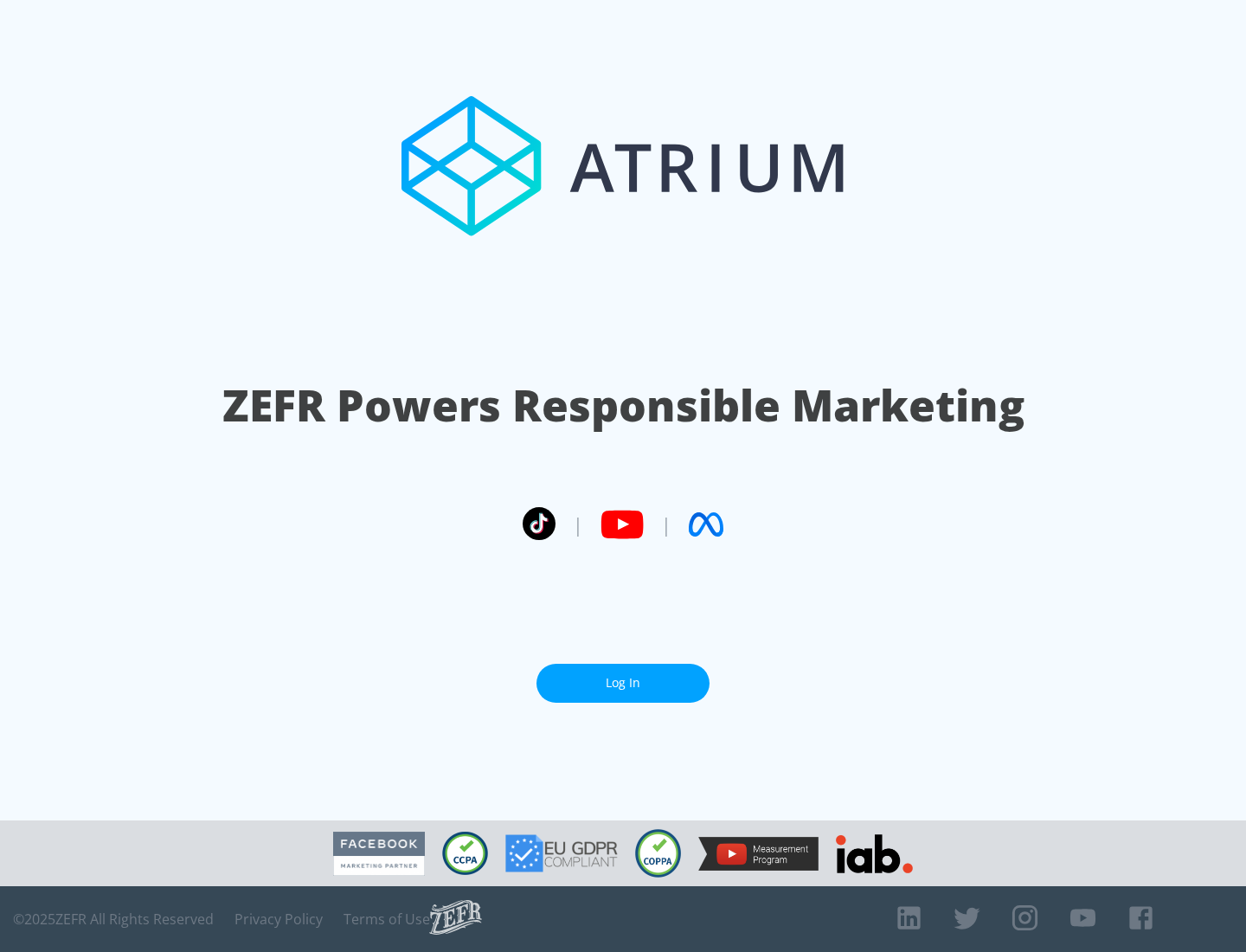
click at [623, 682] on link "Log In" at bounding box center [623, 683] width 174 height 39
